Goal: Find specific page/section: Find specific page/section

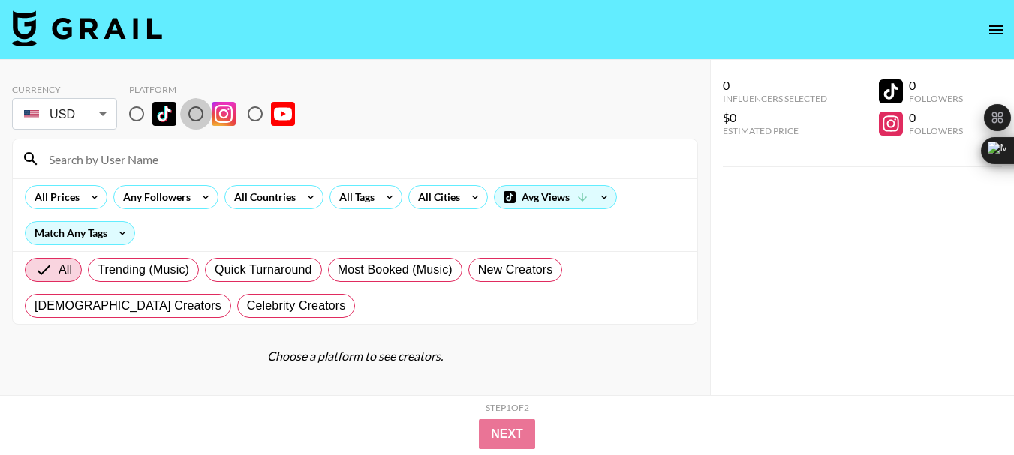
click at [194, 116] on input "radio" at bounding box center [196, 114] width 32 height 32
radio input "true"
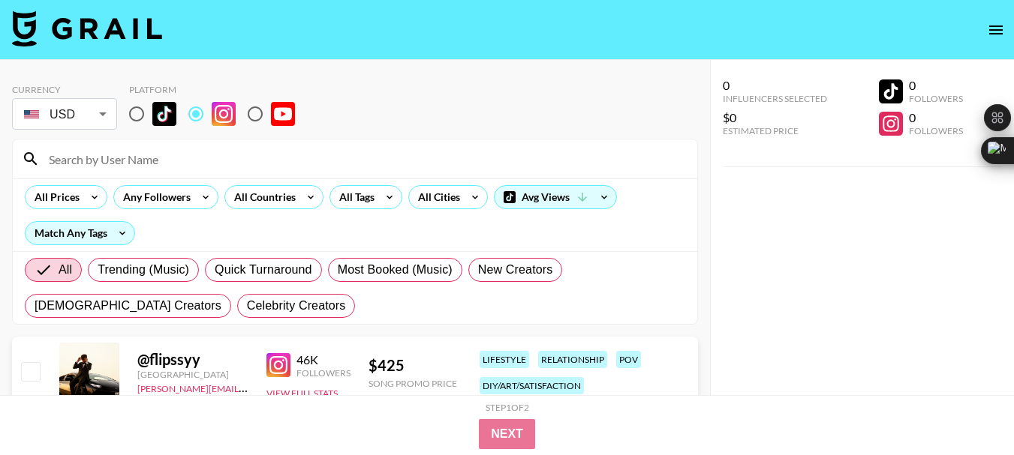
click at [152, 158] on input at bounding box center [364, 159] width 648 height 24
paste input "drelanaroumell"
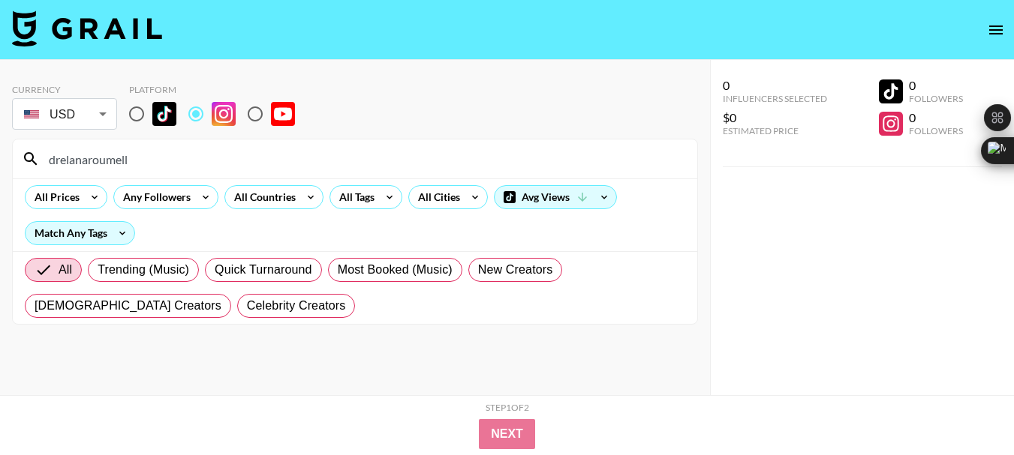
drag, startPoint x: 51, startPoint y: 160, endPoint x: 182, endPoint y: 160, distance: 131.3
click at [182, 160] on input "drelanaroumell" at bounding box center [364, 159] width 648 height 24
click at [53, 158] on input "drelanaroumell" at bounding box center [364, 159] width 648 height 24
click at [47, 158] on input "drelanaroumell" at bounding box center [364, 159] width 648 height 24
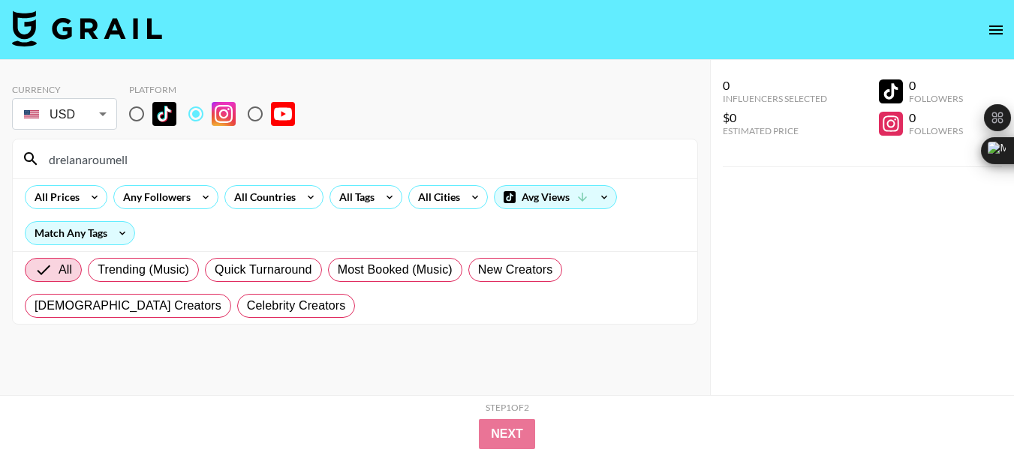
type input "drelanaroumell"
click at [100, 153] on input "drelanaroumell" at bounding box center [364, 159] width 648 height 24
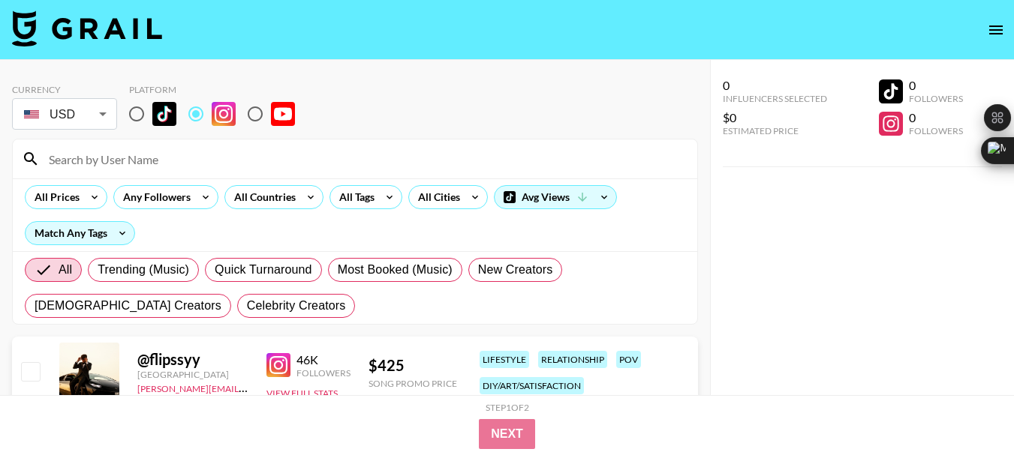
paste input "mel_ordway"
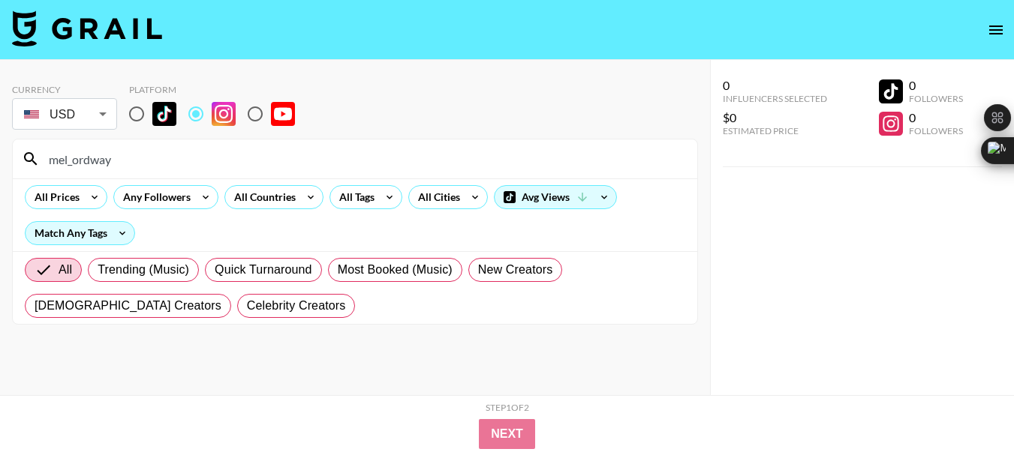
type input "mel_ordway"
click at [107, 166] on input "mel_ordway" at bounding box center [364, 159] width 648 height 24
click at [106, 166] on input "mel_ordway" at bounding box center [364, 159] width 648 height 24
drag, startPoint x: 106, startPoint y: 166, endPoint x: 114, endPoint y: 170, distance: 9.4
click at [105, 168] on input "mel_ordway" at bounding box center [364, 159] width 648 height 24
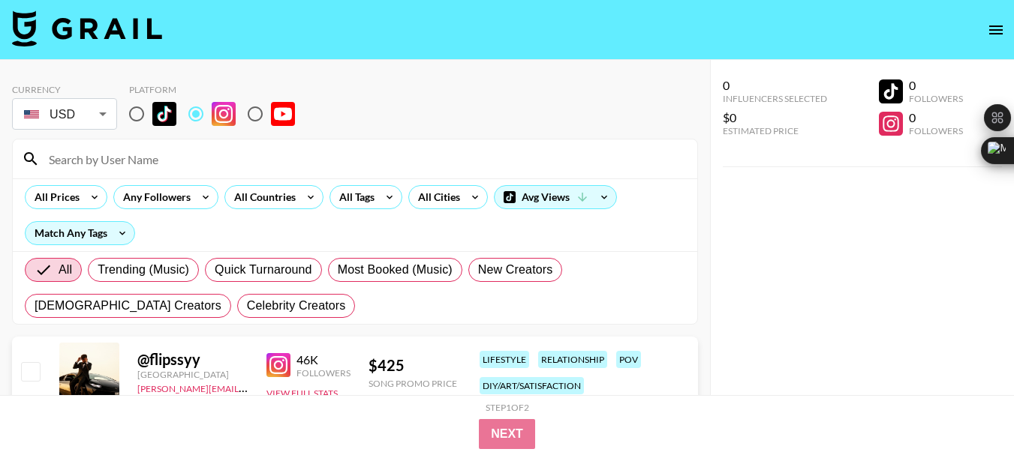
paste input "[GEOGRAPHIC_DATA]"
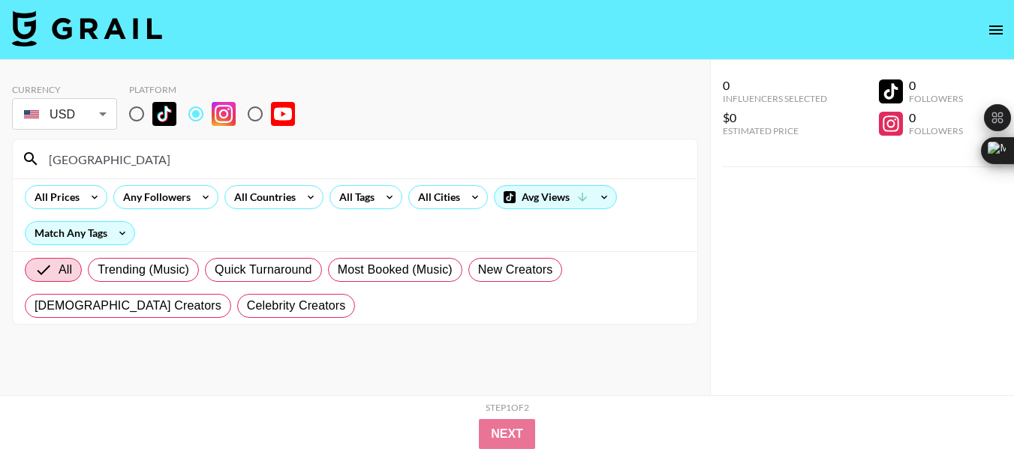
type input "[GEOGRAPHIC_DATA]"
